Goal: Task Accomplishment & Management: Use online tool/utility

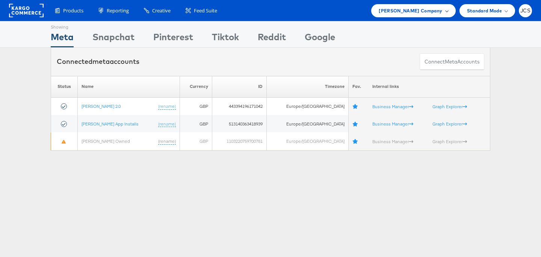
click at [402, 11] on span "John Lewis Company" at bounding box center [410, 11] width 63 height 8
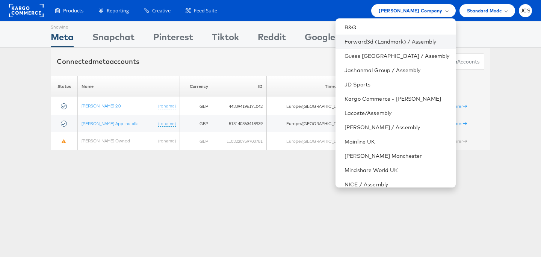
scroll to position [63, 0]
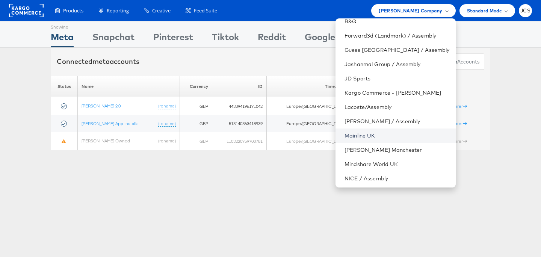
click at [358, 134] on link "Mainline UK" at bounding box center [396, 136] width 105 height 8
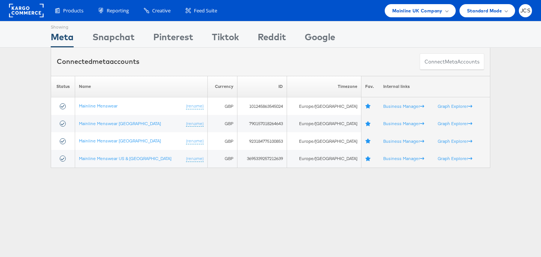
click at [172, 207] on div "Showing Meta Showing Snapchat Showing Pinterest Showing Tiktok Showing Reddit S…" at bounding box center [270, 209] width 541 height 376
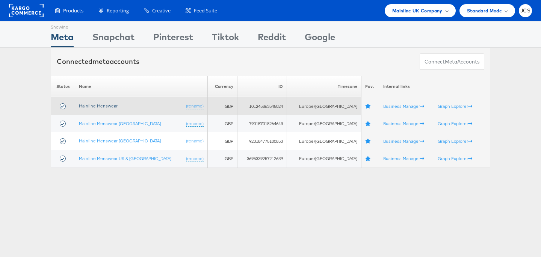
click at [114, 106] on link "Mainline Menswear" at bounding box center [98, 106] width 39 height 6
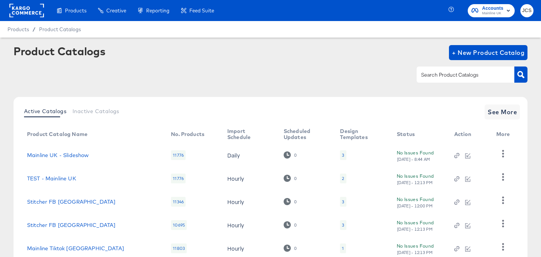
scroll to position [53, 0]
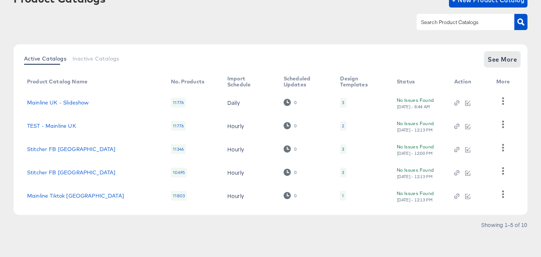
click at [497, 60] on span "See More" at bounding box center [502, 59] width 29 height 11
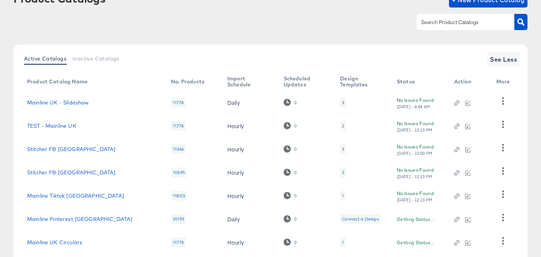
scroll to position [169, 0]
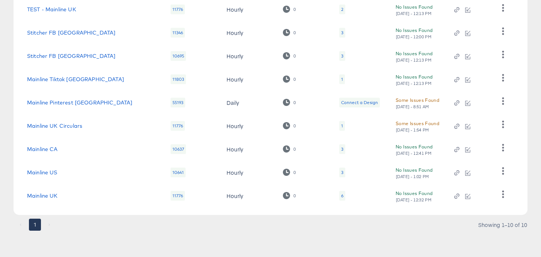
click at [339, 198] on div "6" at bounding box center [342, 196] width 6 height 10
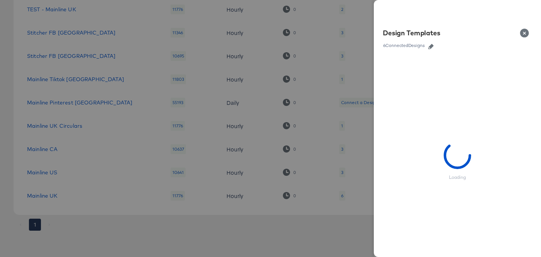
click at [429, 45] on icon "button" at bounding box center [430, 46] width 5 height 5
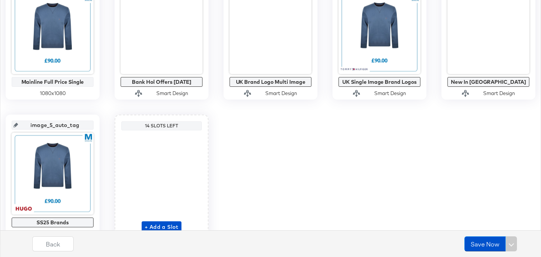
scroll to position [201, 0]
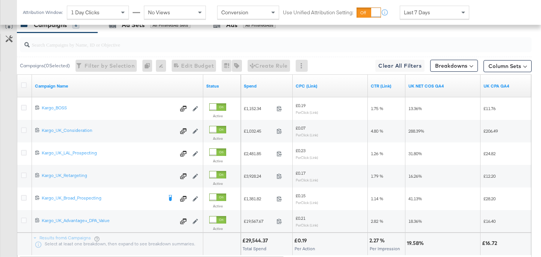
scroll to position [413, 0]
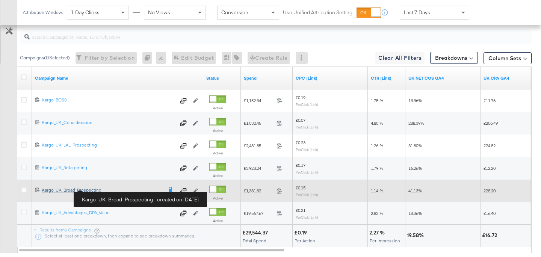
click at [92, 187] on div "Kargo_UK_Broad_Prospecting Kargo_UK_Broad_Prospecting" at bounding box center [102, 190] width 121 height 6
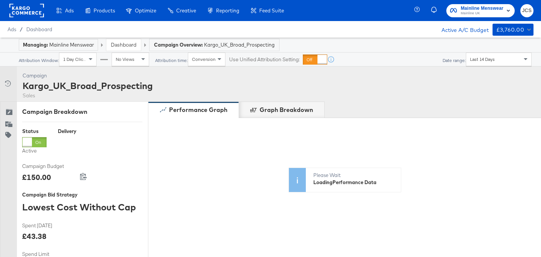
scroll to position [342, 0]
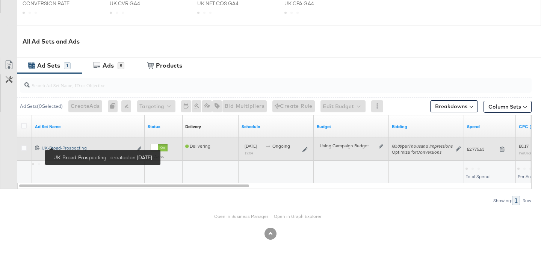
click at [73, 146] on div "UK-Broad-Prospecting UK-Broad-Prospecting" at bounding box center [87, 148] width 91 height 6
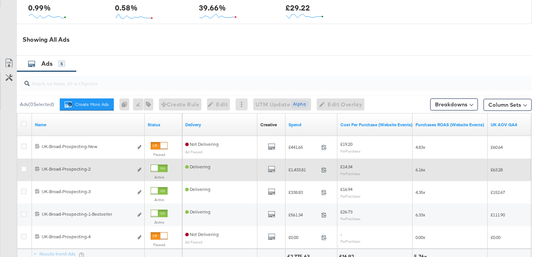
scroll to position [415, 0]
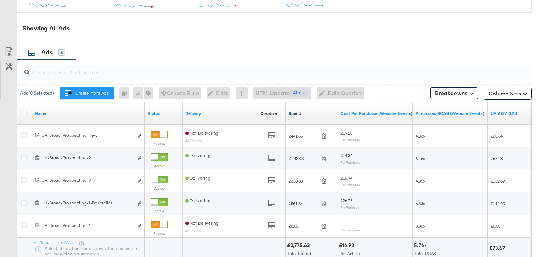
click at [300, 110] on link "Spend" at bounding box center [311, 113] width 46 height 6
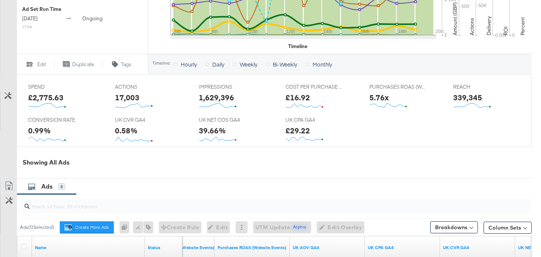
scroll to position [0, 0]
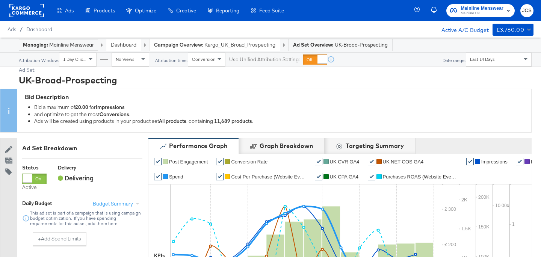
click at [497, 62] on div "Last 14 Days" at bounding box center [498, 59] width 65 height 13
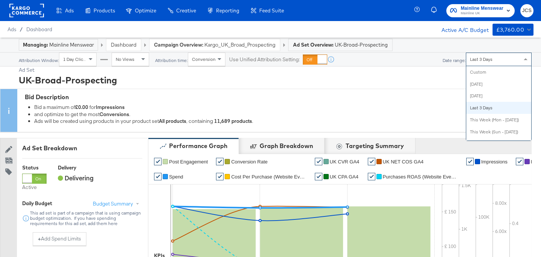
click at [492, 64] on div "Last 3 Days" at bounding box center [498, 59] width 65 height 13
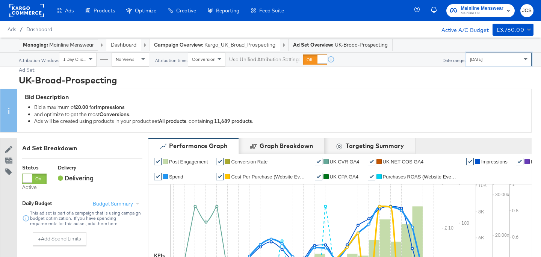
click at [493, 60] on div "Yesterday" at bounding box center [498, 59] width 65 height 13
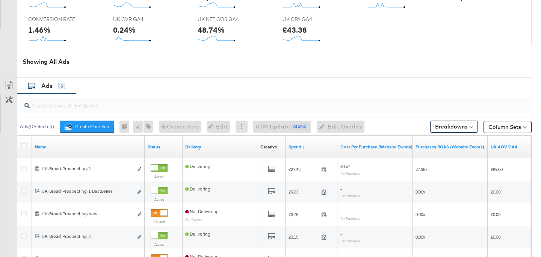
scroll to position [402, 0]
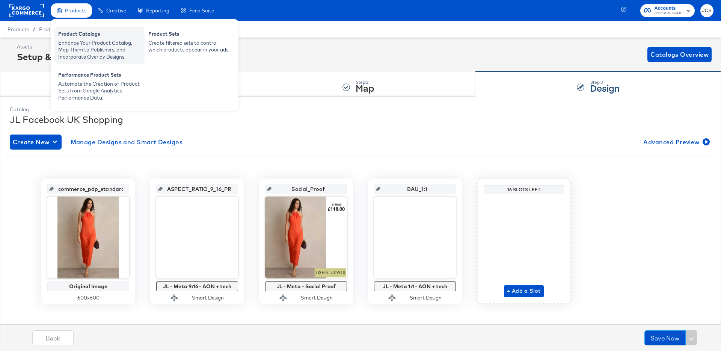
click at [70, 38] on div "Product Catalogs" at bounding box center [99, 34] width 83 height 9
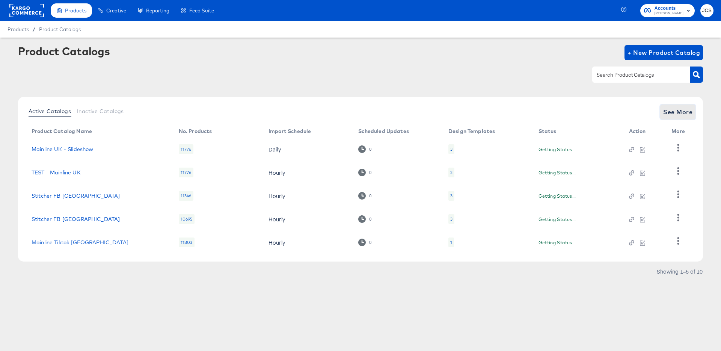
click at [665, 114] on span "See More" at bounding box center [677, 112] width 29 height 11
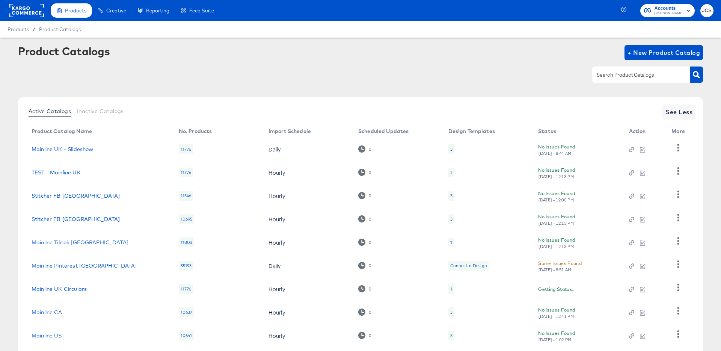
scroll to position [69, 0]
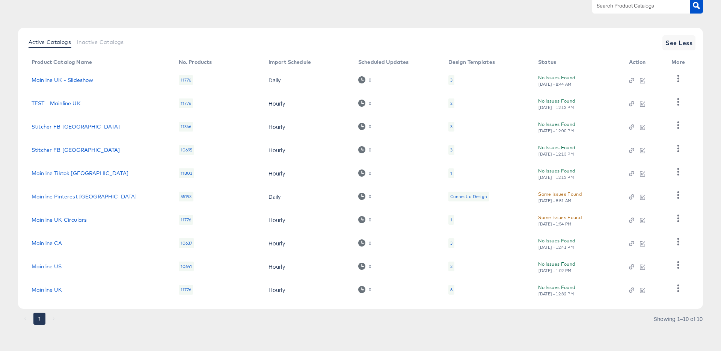
click at [454, 288] on div "6" at bounding box center [451, 290] width 6 height 10
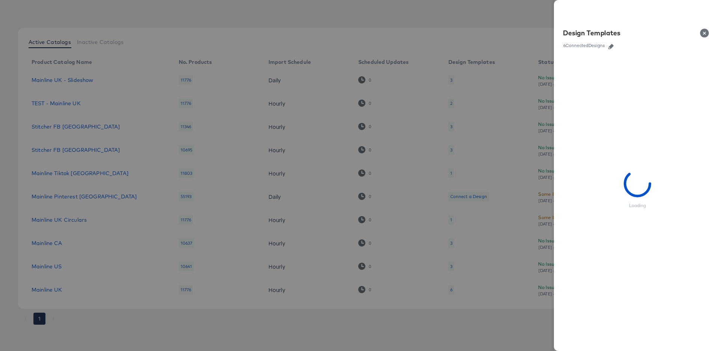
click at [610, 48] on icon "button" at bounding box center [610, 46] width 5 height 5
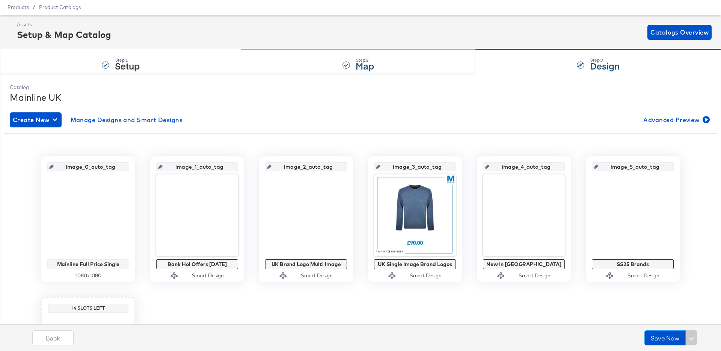
scroll to position [24, 0]
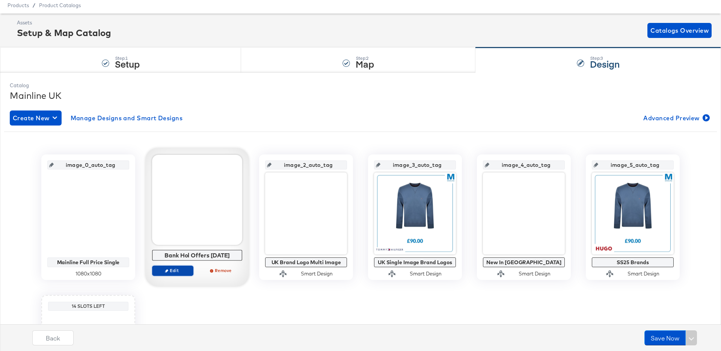
click at [168, 273] on span "Edit" at bounding box center [173, 270] width 35 height 6
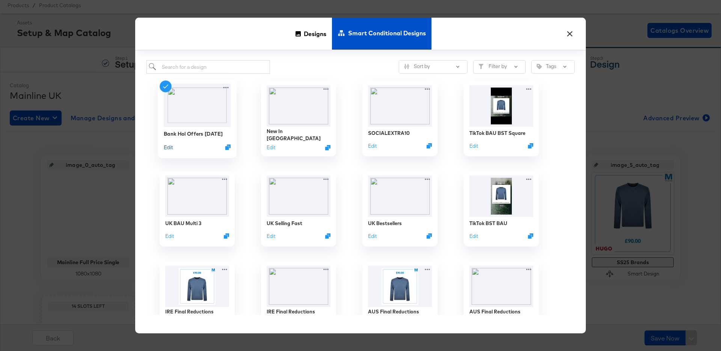
click at [169, 147] on button "Edit" at bounding box center [168, 146] width 9 height 7
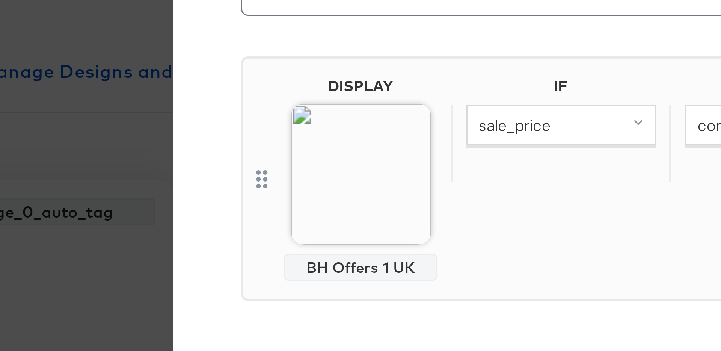
scroll to position [9, 0]
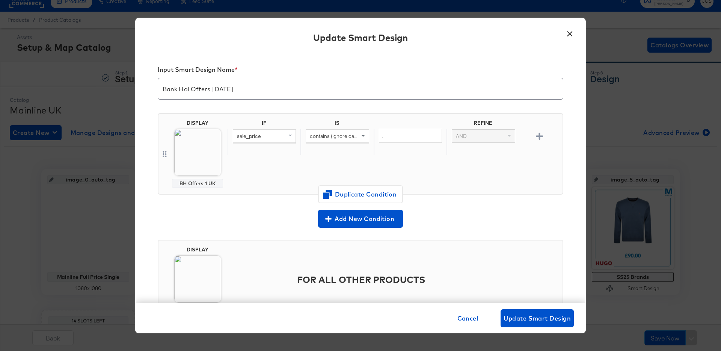
click at [568, 34] on button "×" at bounding box center [570, 32] width 14 height 14
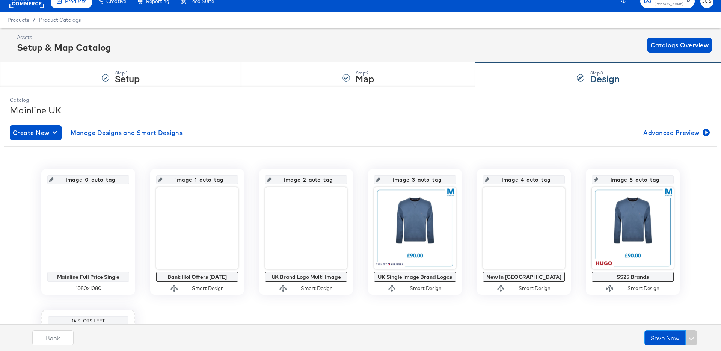
scroll to position [9, 0]
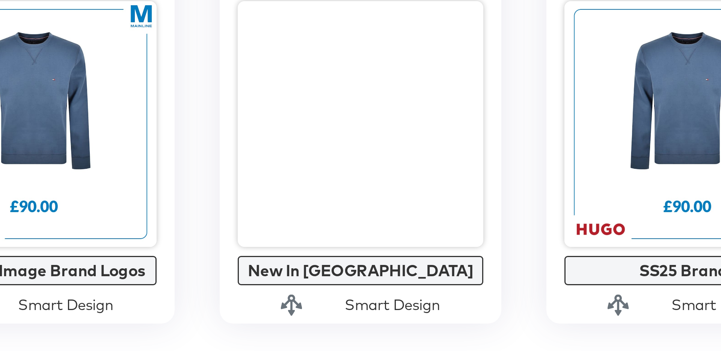
click at [586, 215] on div "image_5_auto_tag SS25 Brands Smart Design" at bounding box center [633, 231] width 94 height 125
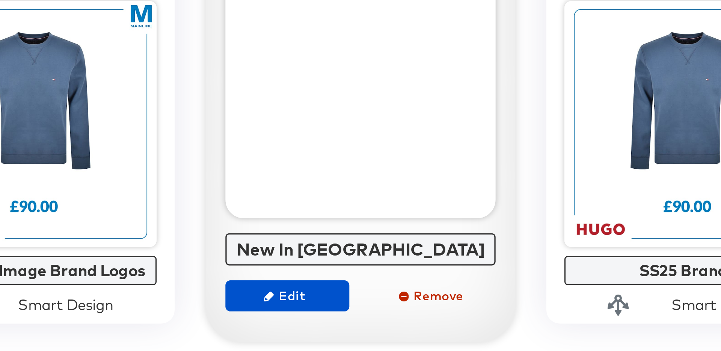
scroll to position [148, 0]
